Goal: Navigation & Orientation: Find specific page/section

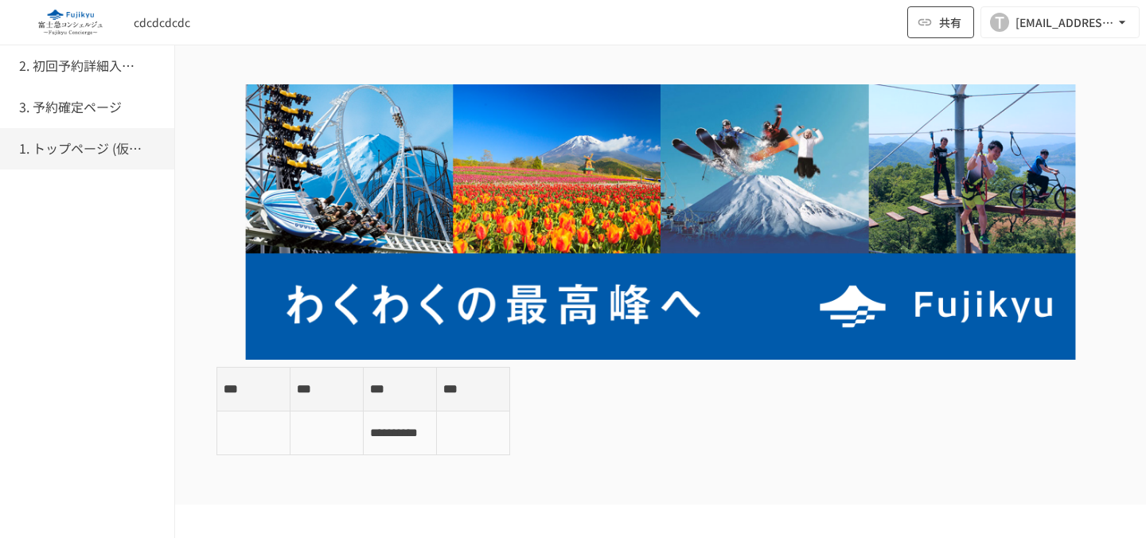
click at [971, 18] on button "共有" at bounding box center [940, 22] width 67 height 32
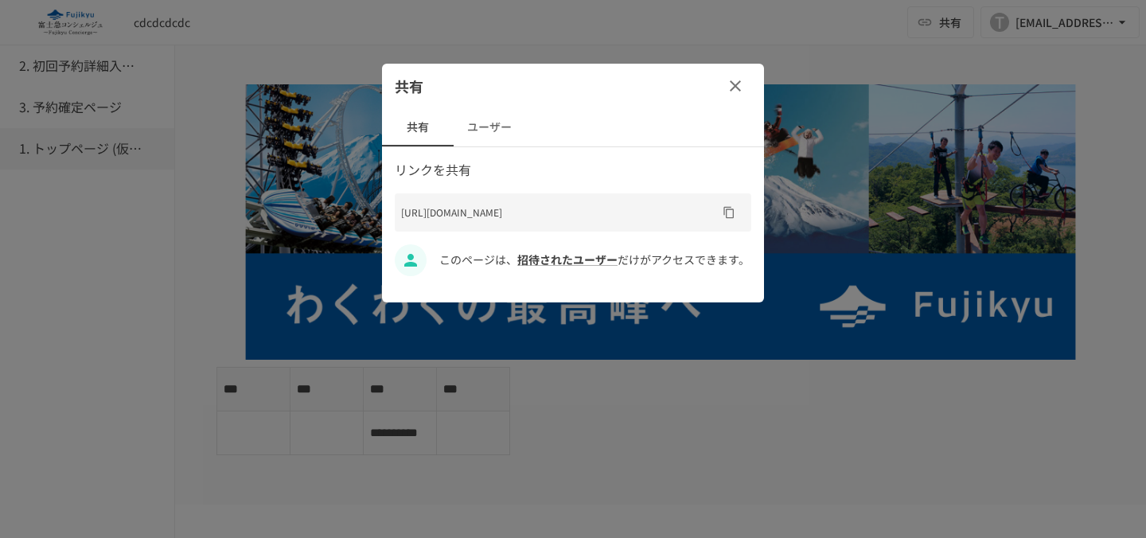
click at [737, 84] on icon "button" at bounding box center [735, 85] width 11 height 11
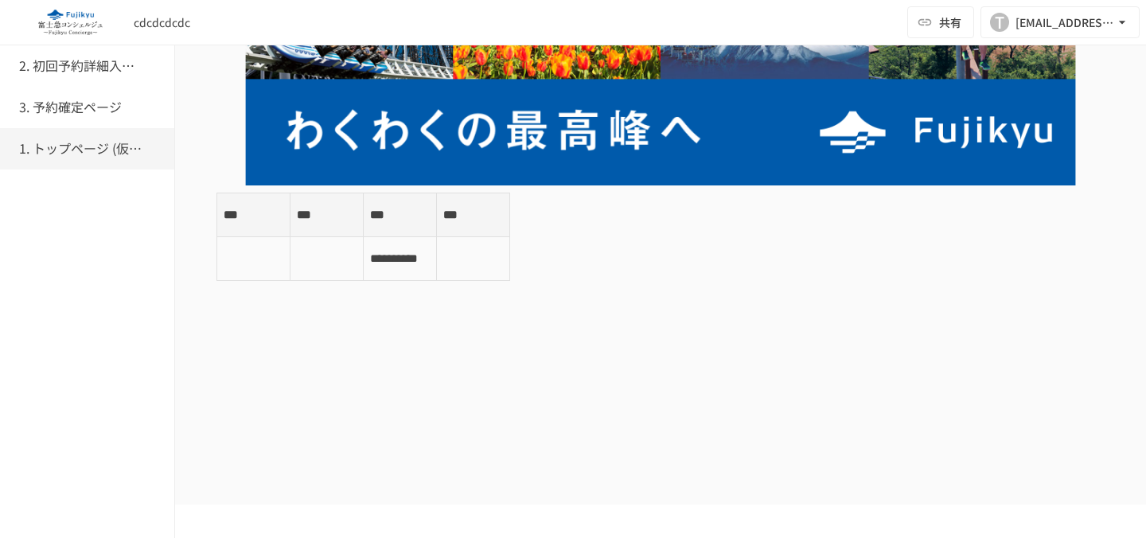
scroll to position [220, 0]
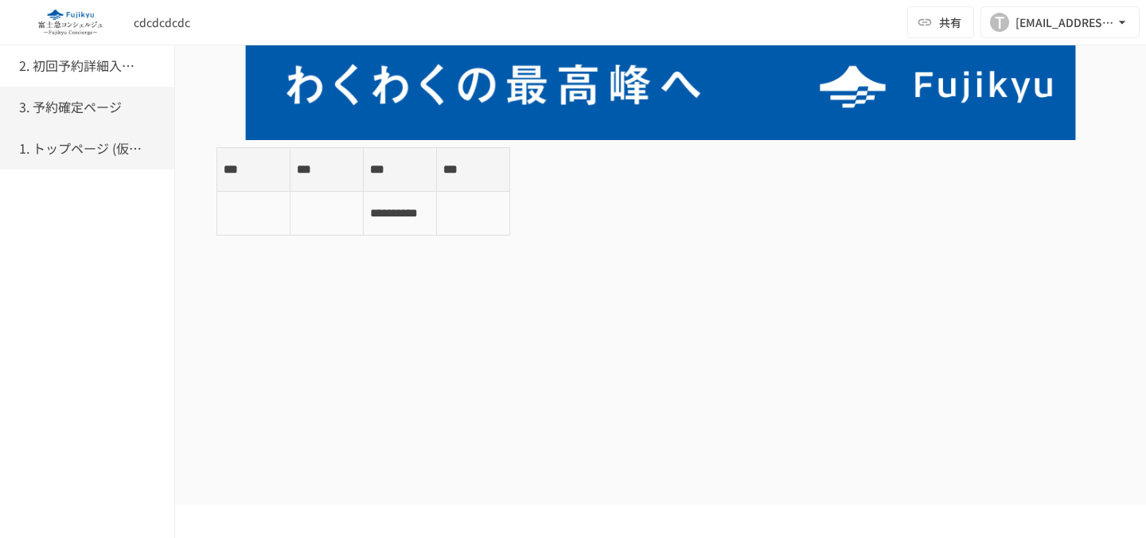
click at [134, 103] on div "3. 予約確定ページ" at bounding box center [90, 107] width 142 height 21
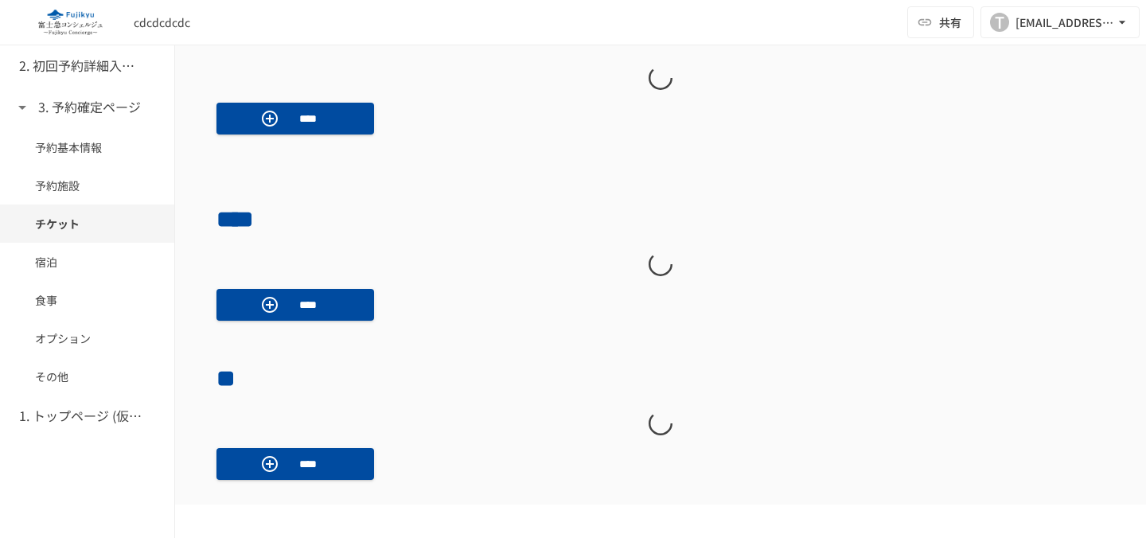
scroll to position [344, 0]
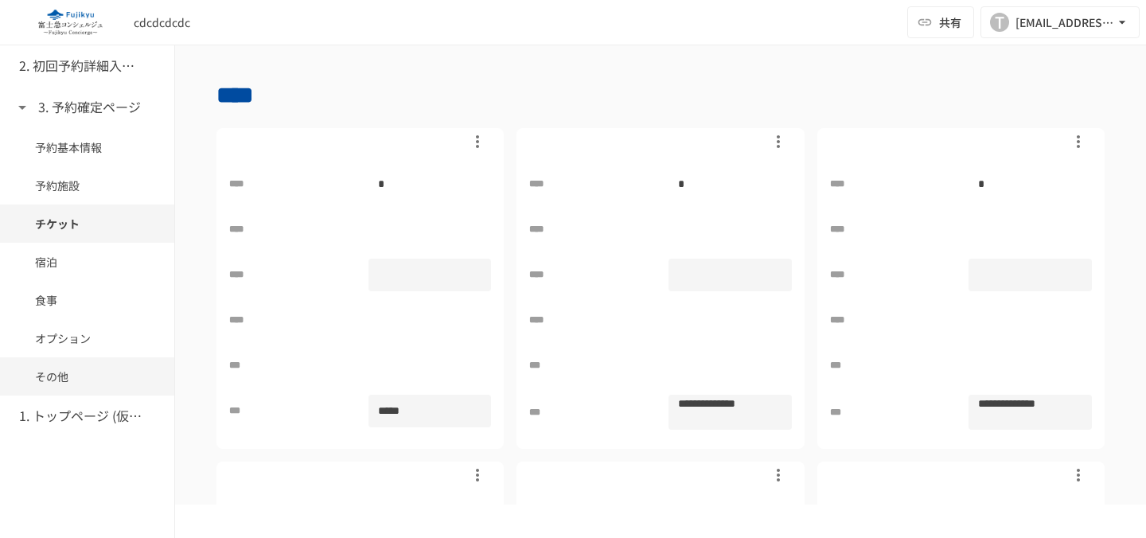
click at [92, 360] on div "その他" at bounding box center [87, 376] width 174 height 38
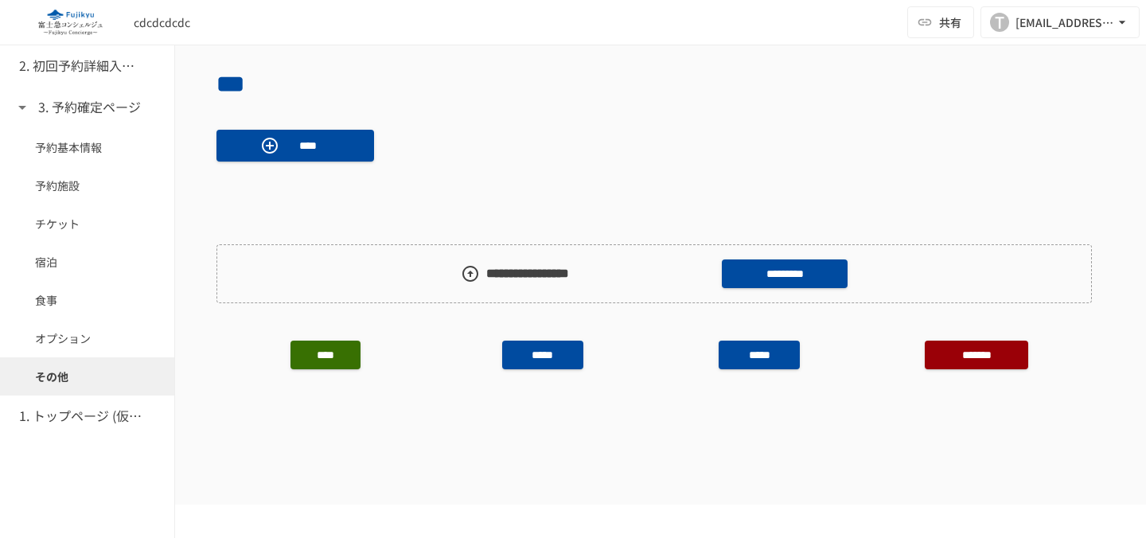
scroll to position [1839, 0]
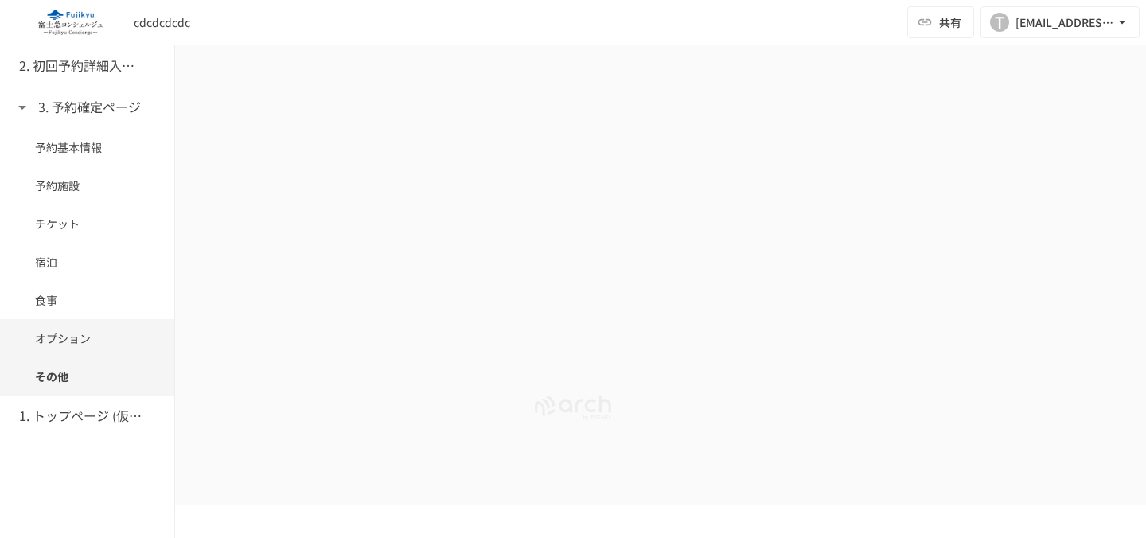
click at [95, 334] on span "オプション" at bounding box center [87, 338] width 104 height 18
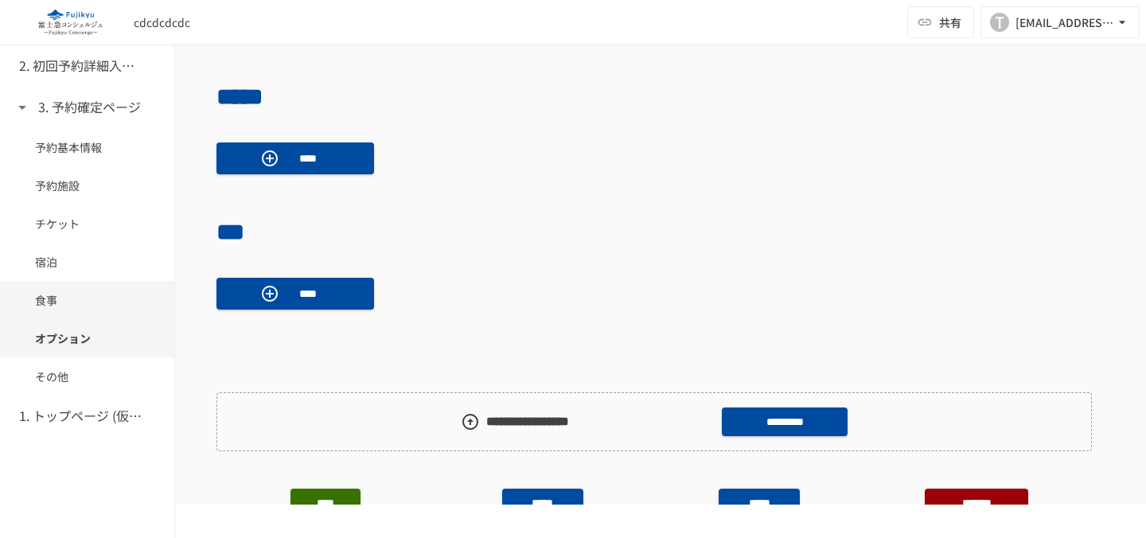
click at [84, 318] on div "食事" at bounding box center [87, 300] width 174 height 38
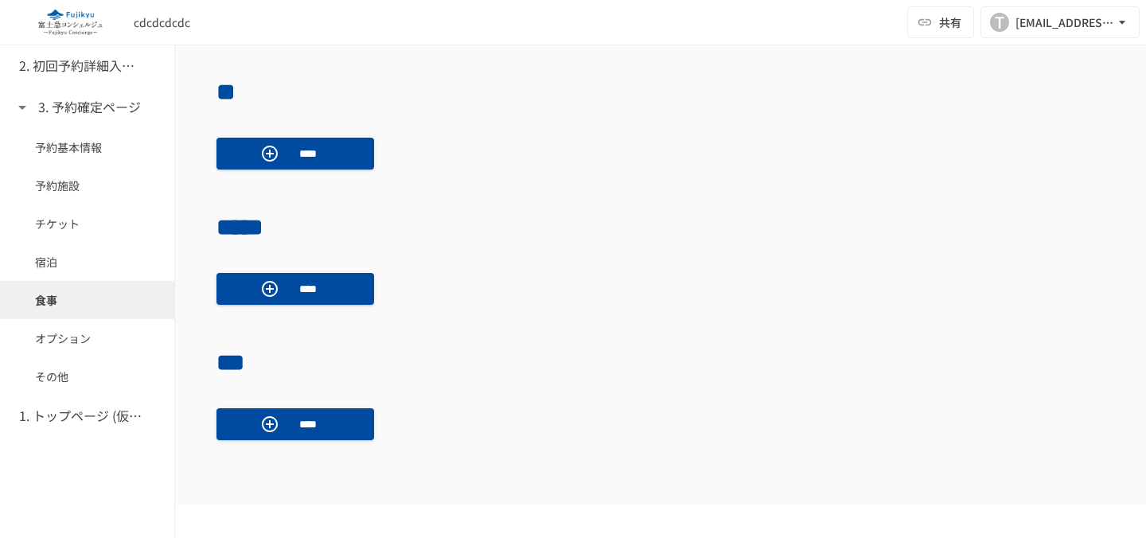
scroll to position [1198, 0]
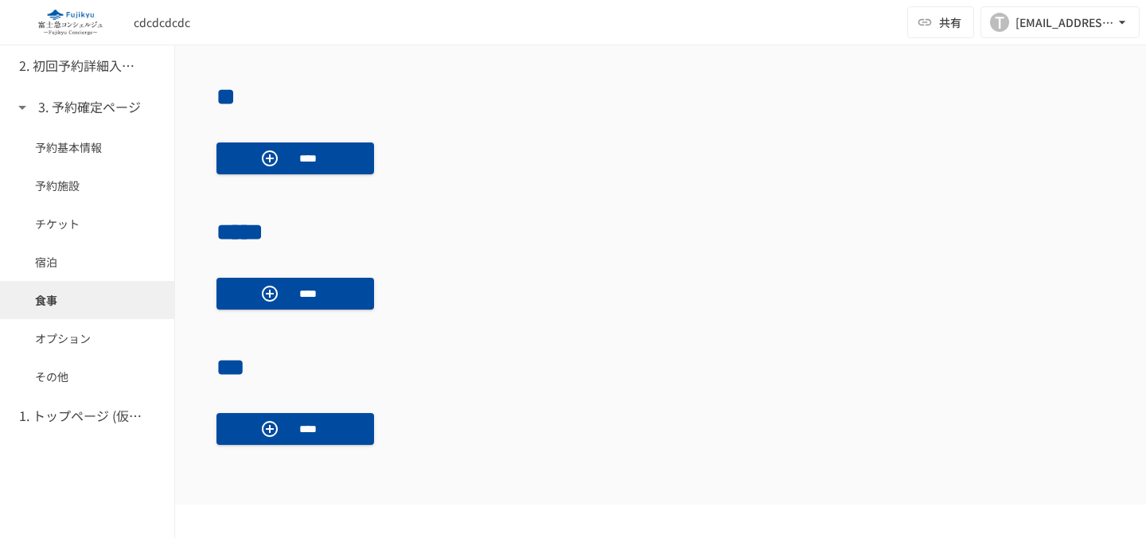
click at [83, 287] on div "食事" at bounding box center [87, 300] width 174 height 38
click at [90, 274] on div "宿泊" at bounding box center [87, 262] width 174 height 38
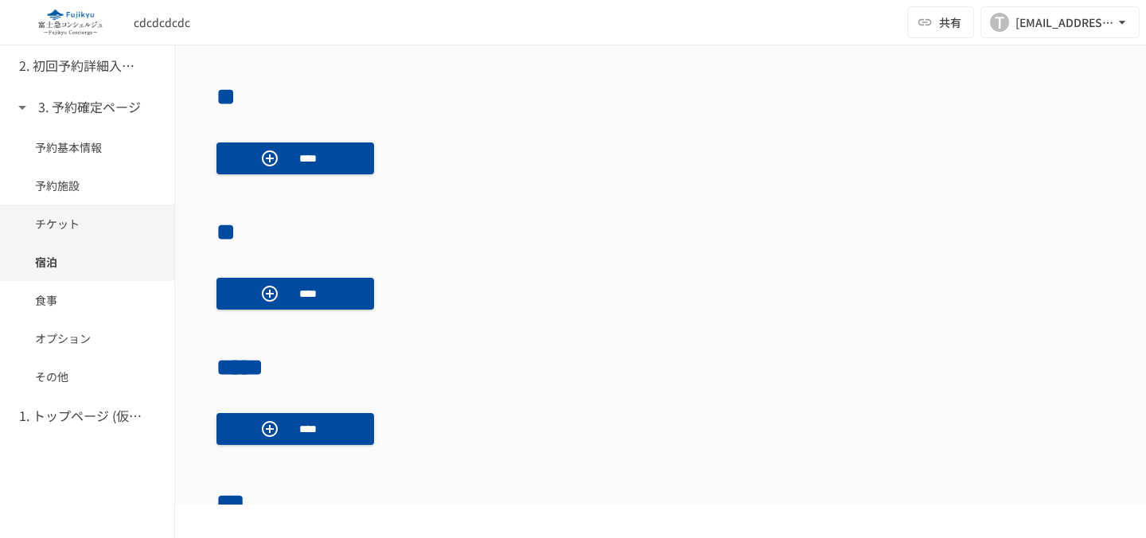
click at [93, 212] on div "チケット" at bounding box center [87, 224] width 174 height 38
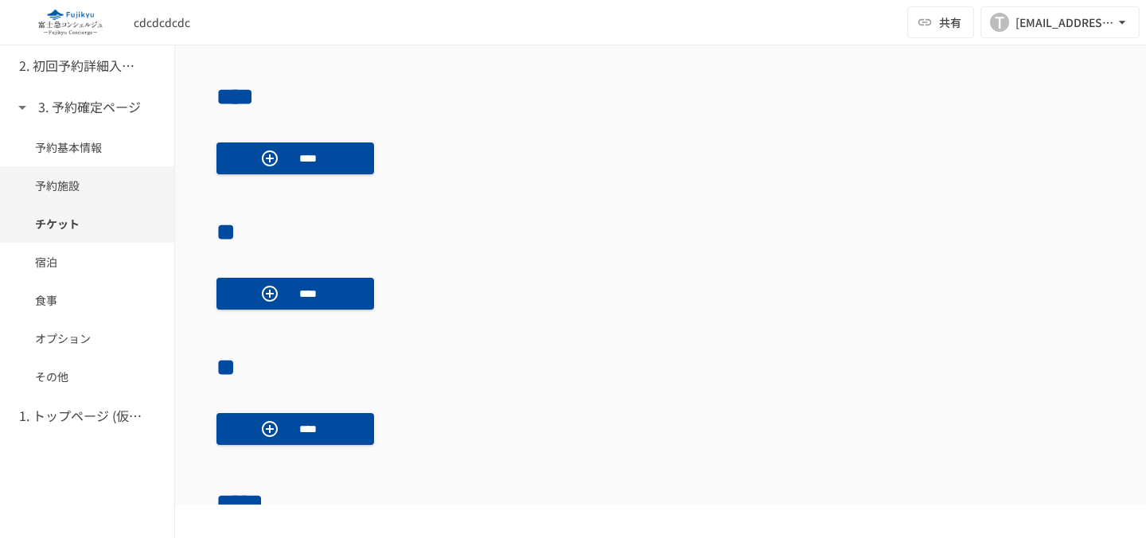
click at [103, 200] on div "予約施設" at bounding box center [87, 185] width 174 height 38
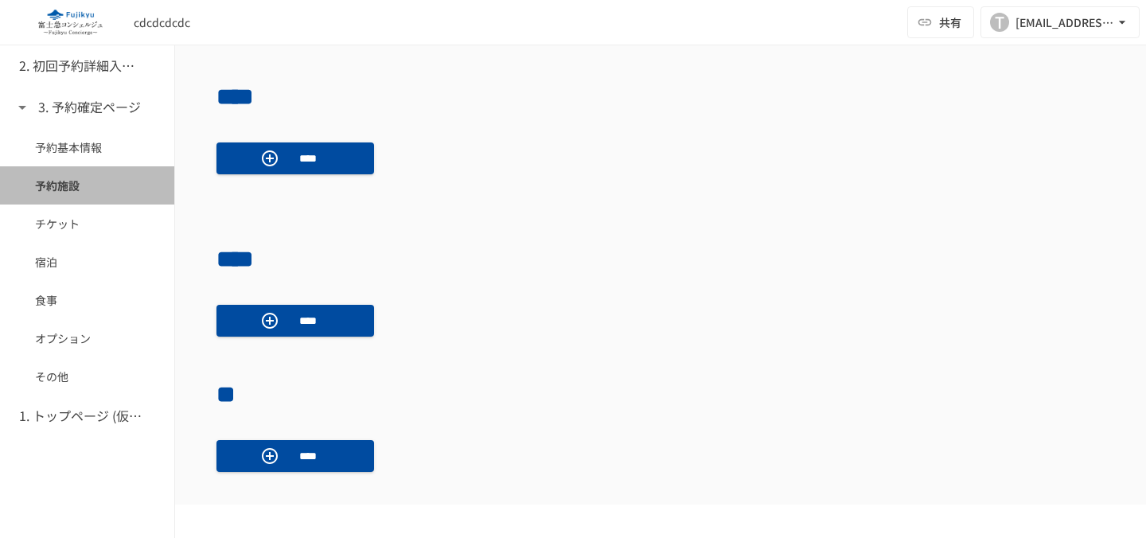
click at [117, 168] on div "予約施設" at bounding box center [87, 185] width 174 height 38
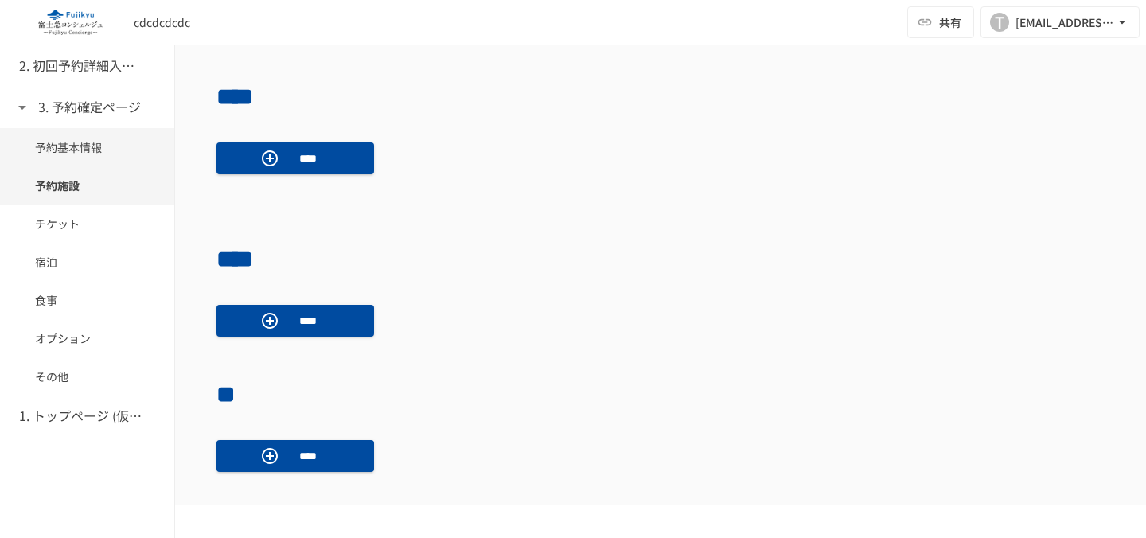
click at [129, 151] on span "予約基本情報" at bounding box center [87, 147] width 104 height 18
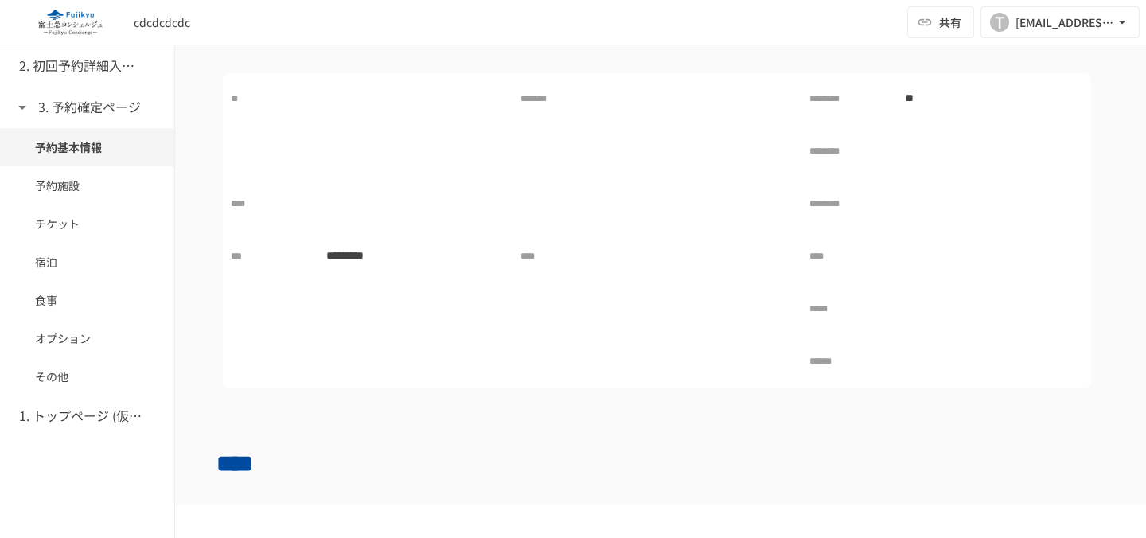
scroll to position [396, 0]
click at [854, 363] on p "******" at bounding box center [831, 367] width 45 height 20
click at [119, 423] on h6 "1. トップページ (仮予約一覧)" at bounding box center [82, 416] width 127 height 21
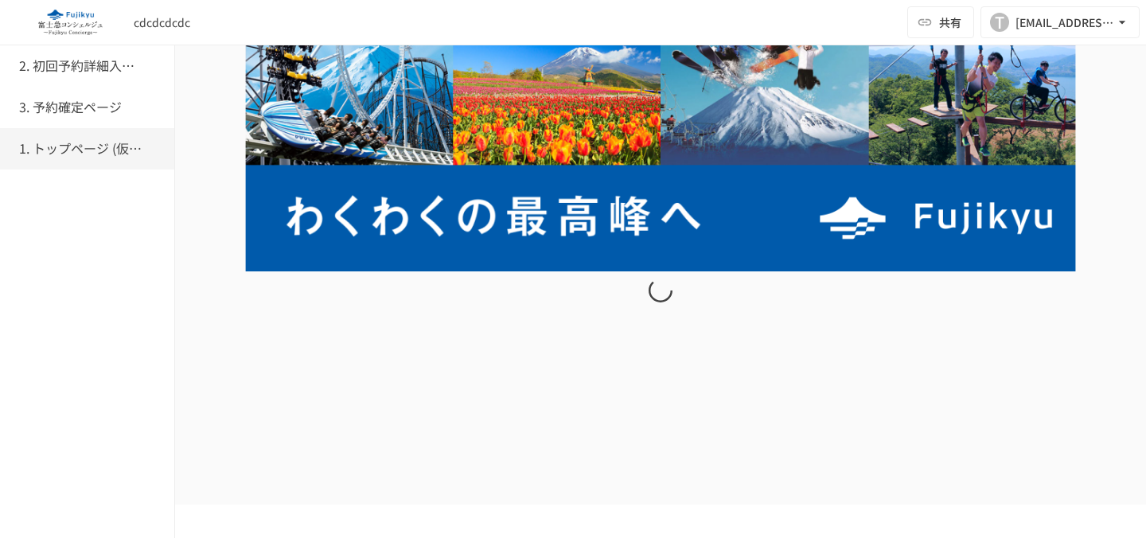
click at [116, 239] on div "2. 初回予約詳細入力ページ 3. 予約確定ページ 1. トップページ (仮予約一覧)" at bounding box center [87, 291] width 175 height 493
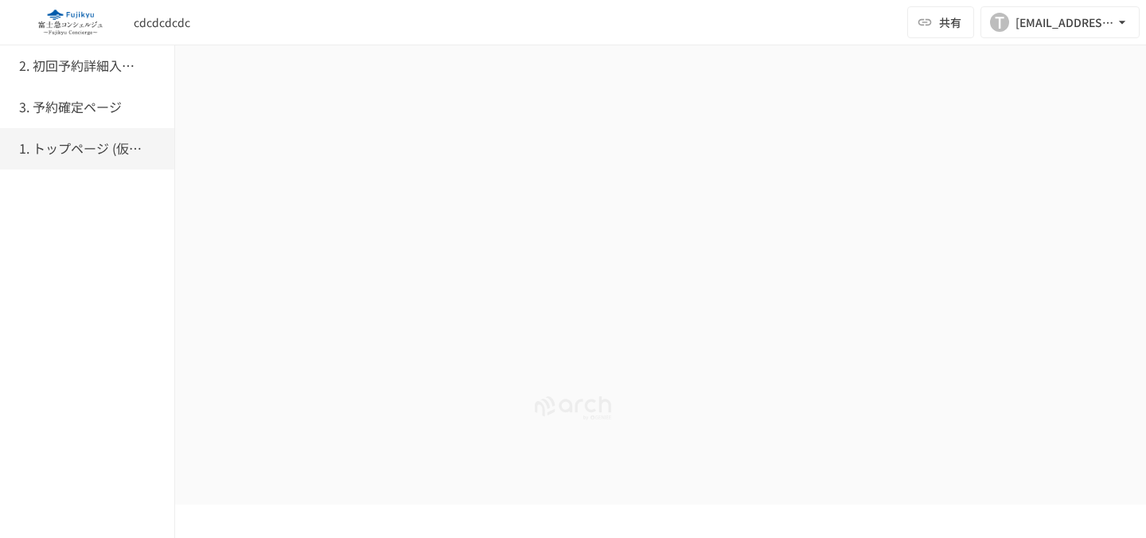
click at [91, 156] on h6 "1. トップページ (仮予約一覧)" at bounding box center [82, 148] width 127 height 21
click at [107, 94] on div "3. 予約確定ページ" at bounding box center [87, 107] width 174 height 41
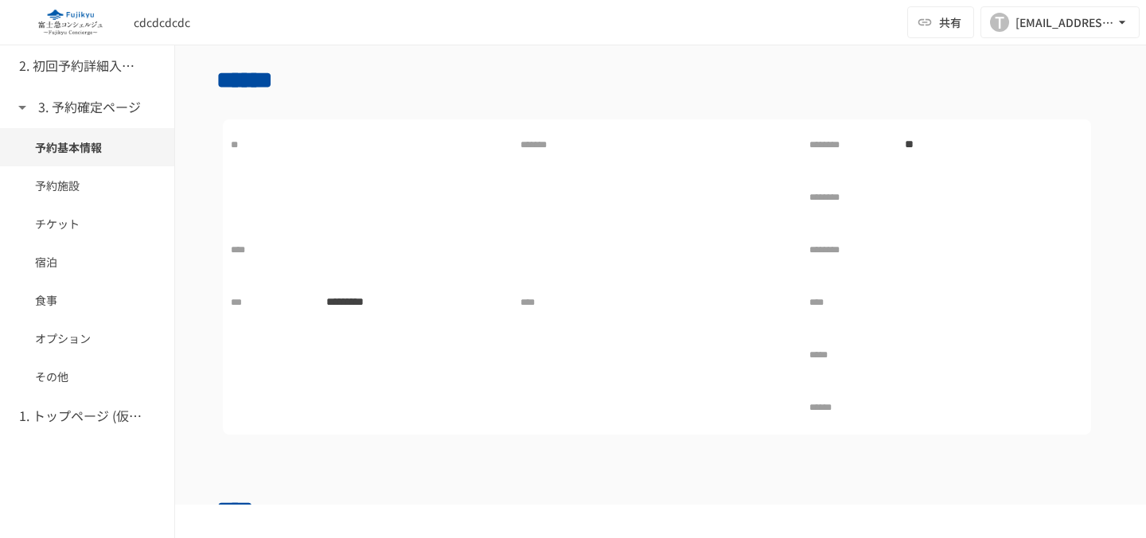
scroll to position [60, 0]
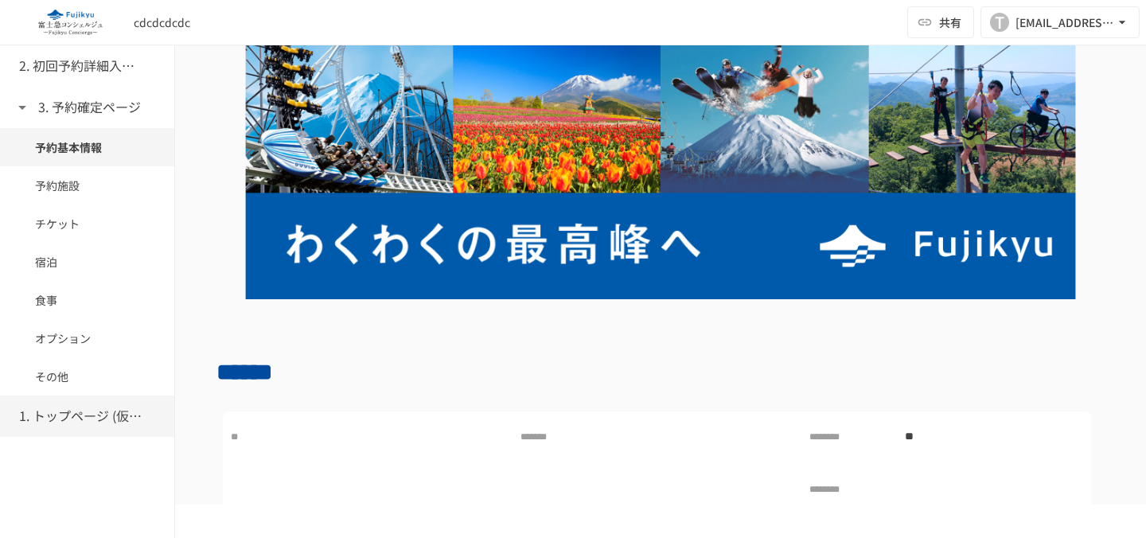
click at [76, 424] on h6 "1. トップページ (仮予約一覧)" at bounding box center [82, 416] width 127 height 21
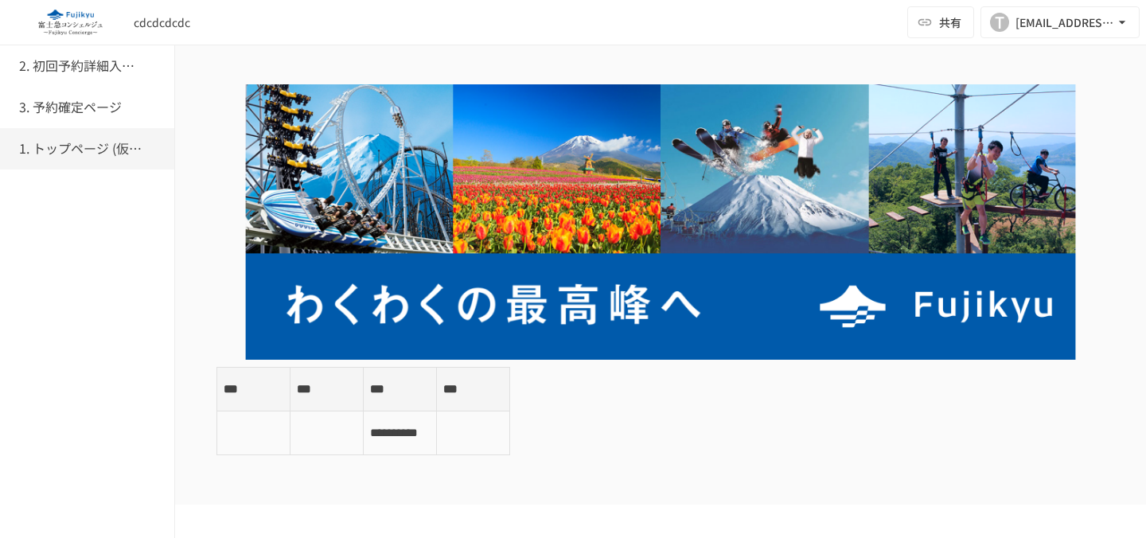
click at [76, 143] on h6 "1. トップページ (仮予約一覧)" at bounding box center [82, 148] width 127 height 21
click at [96, 147] on h6 "1. トップページ (仮予約一覧)" at bounding box center [82, 148] width 127 height 21
